Goal: Task Accomplishment & Management: Use online tool/utility

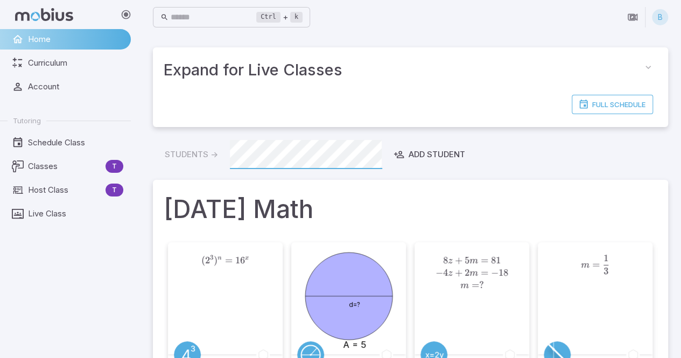
click at [83, 288] on div "Home Curriculum Account Tutoring Schedule Class Classes T Host Class T Live Cla…" at bounding box center [69, 193] width 139 height 329
click at [68, 165] on span "Classes" at bounding box center [64, 166] width 73 height 12
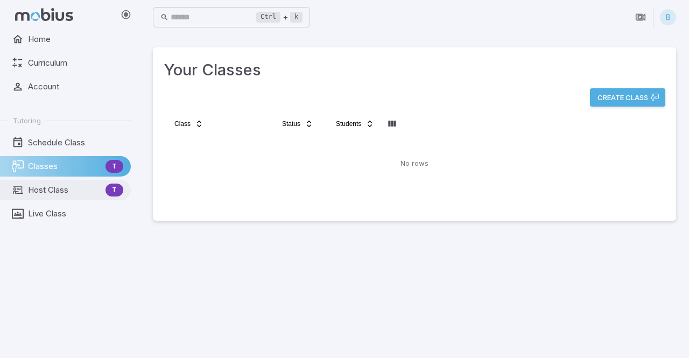
click at [41, 196] on link "Host Class T" at bounding box center [65, 190] width 131 height 20
